Goal: Find specific page/section: Find specific page/section

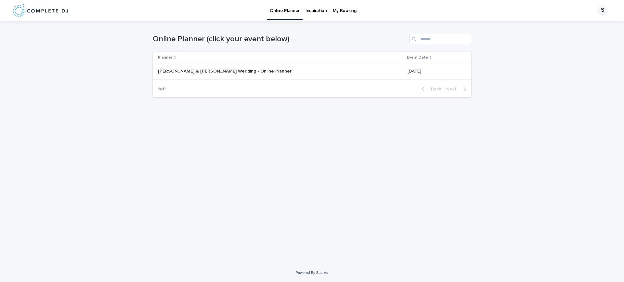
click at [345, 10] on p "My Booking" at bounding box center [345, 7] width 24 height 14
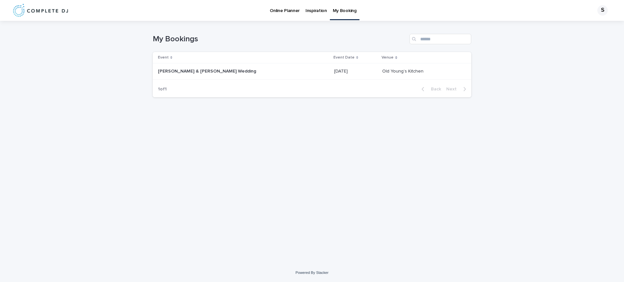
click at [191, 76] on div "[PERSON_NAME] & [PERSON_NAME] Wedding [PERSON_NAME] & [PERSON_NAME] Wedding" at bounding box center [243, 71] width 171 height 11
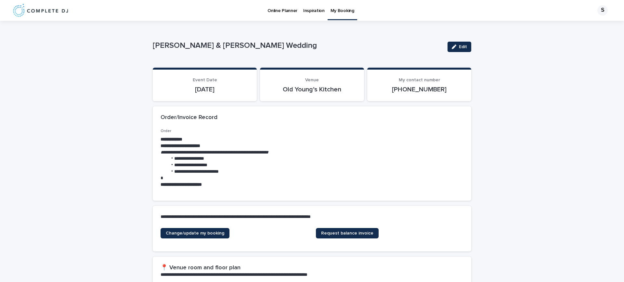
click at [280, 13] on p "Online Planner" at bounding box center [282, 7] width 30 height 14
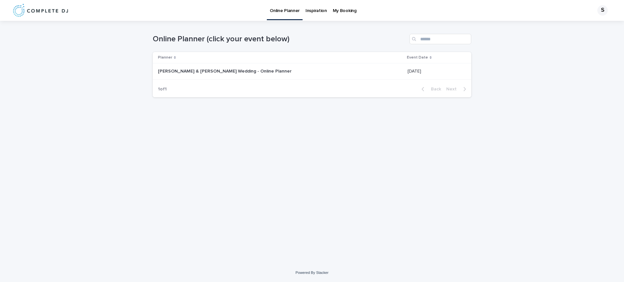
click at [225, 67] on p "[PERSON_NAME] & [PERSON_NAME] Wedding - Online Planner" at bounding box center [225, 70] width 135 height 7
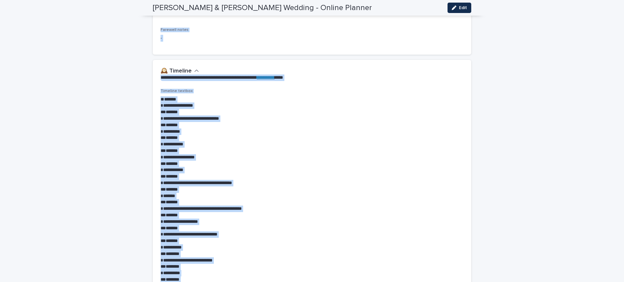
scroll to position [1034, 0]
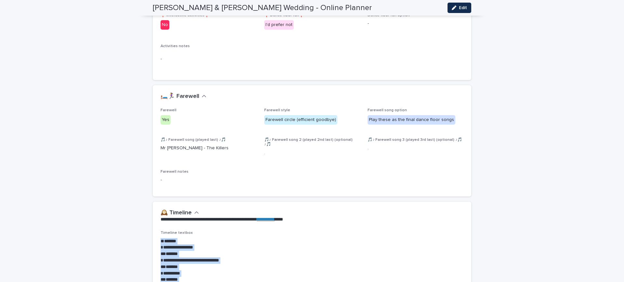
drag, startPoint x: 195, startPoint y: 149, endPoint x: 156, endPoint y: 230, distance: 90.4
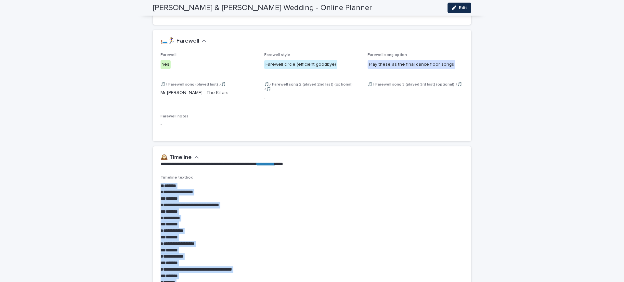
scroll to position [1099, 0]
